Goal: Check status: Check status

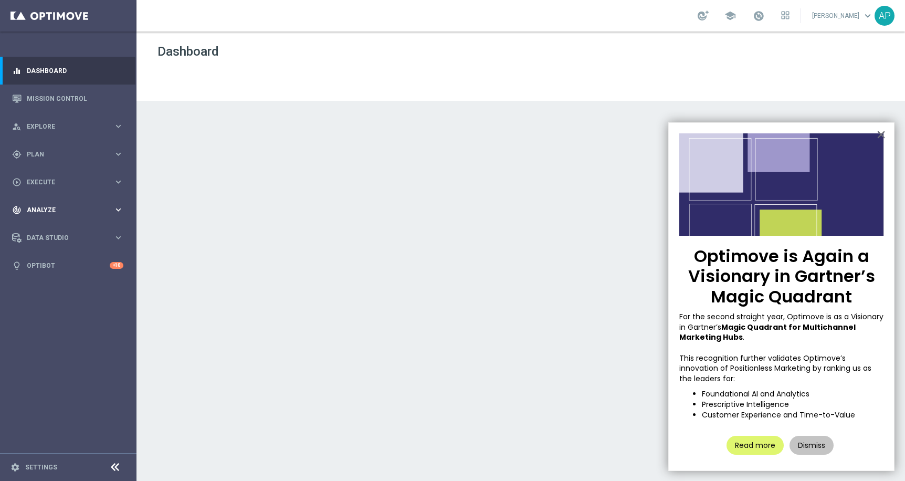
click at [54, 211] on span "Analyze" at bounding box center [70, 210] width 87 height 6
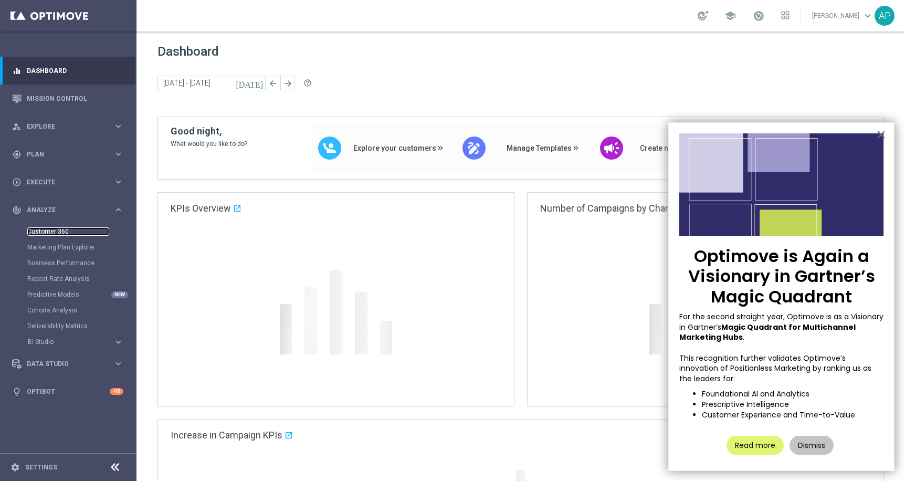
click at [54, 228] on link "Customer 360" at bounding box center [68, 231] width 82 height 8
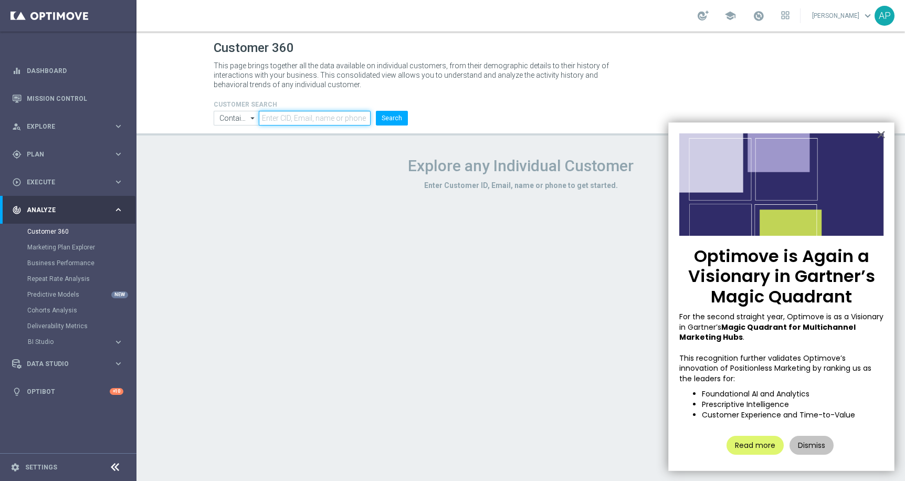
click at [270, 113] on input "text" at bounding box center [315, 118] width 112 height 15
paste input "21344080"
type input "21344080"
click at [392, 115] on button "Search" at bounding box center [392, 118] width 32 height 15
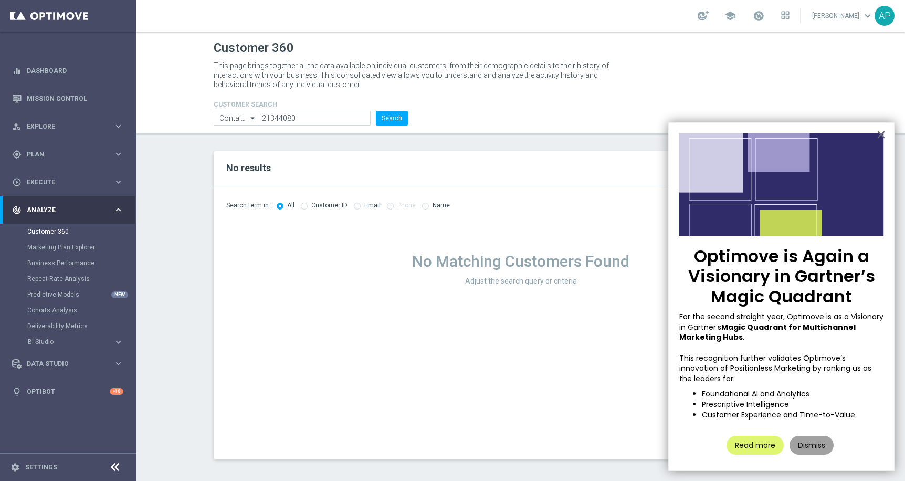
click at [817, 446] on button "Dismiss" at bounding box center [811, 445] width 44 height 19
